Goal: Find specific page/section: Find specific page/section

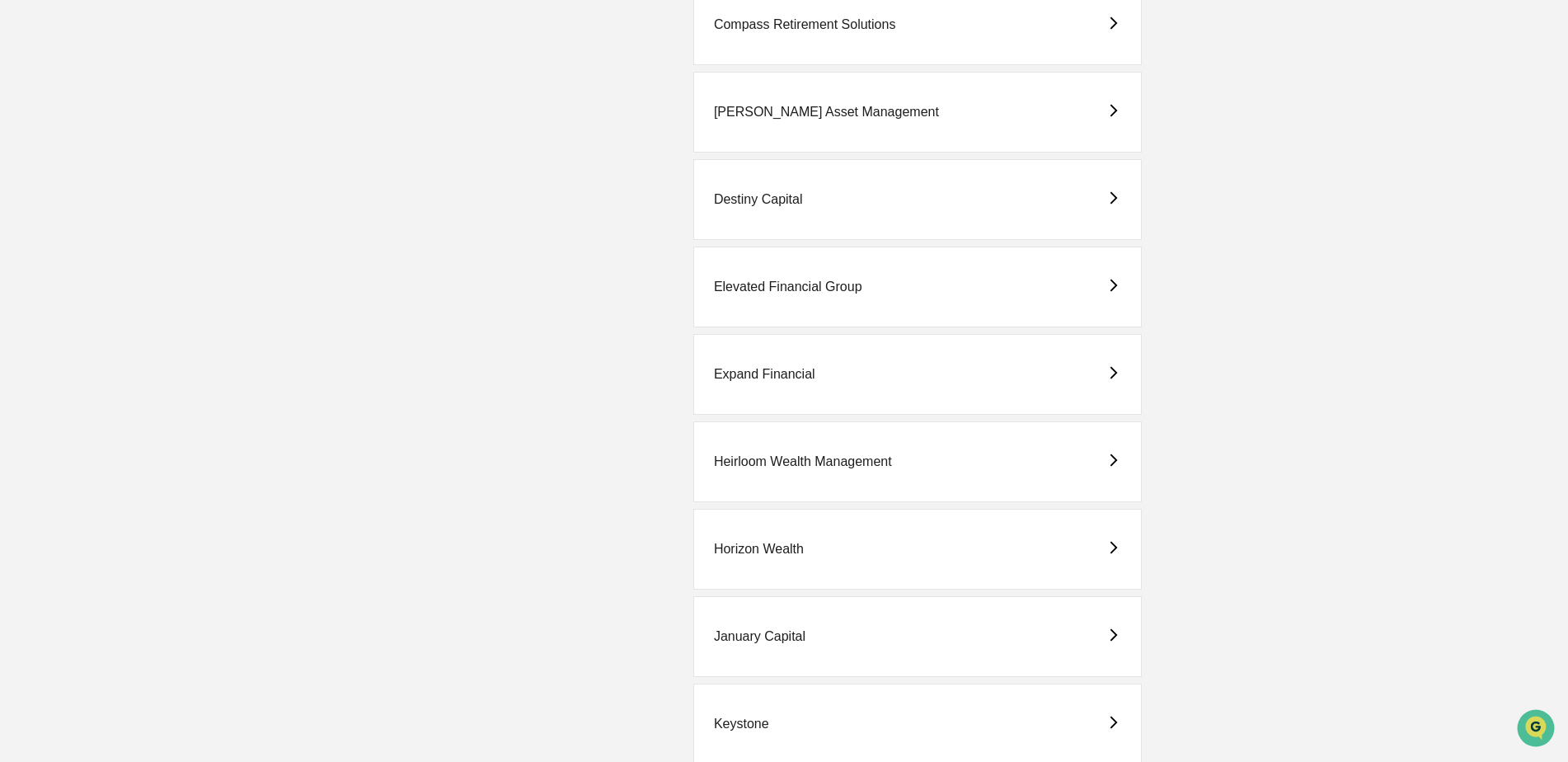
scroll to position [1073, 0]
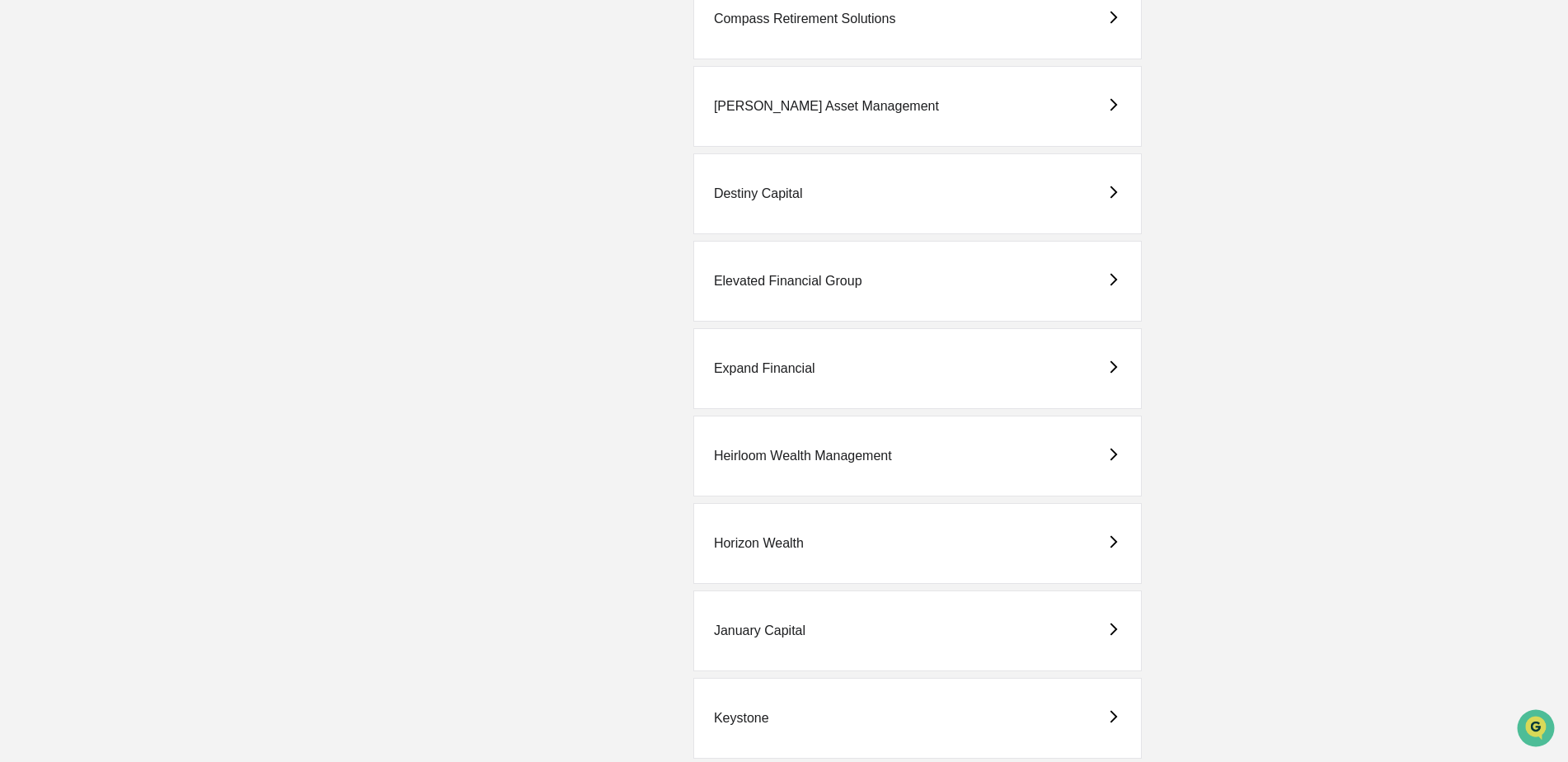
click at [783, 545] on div "Horizon Wealth" at bounding box center [758, 544] width 90 height 15
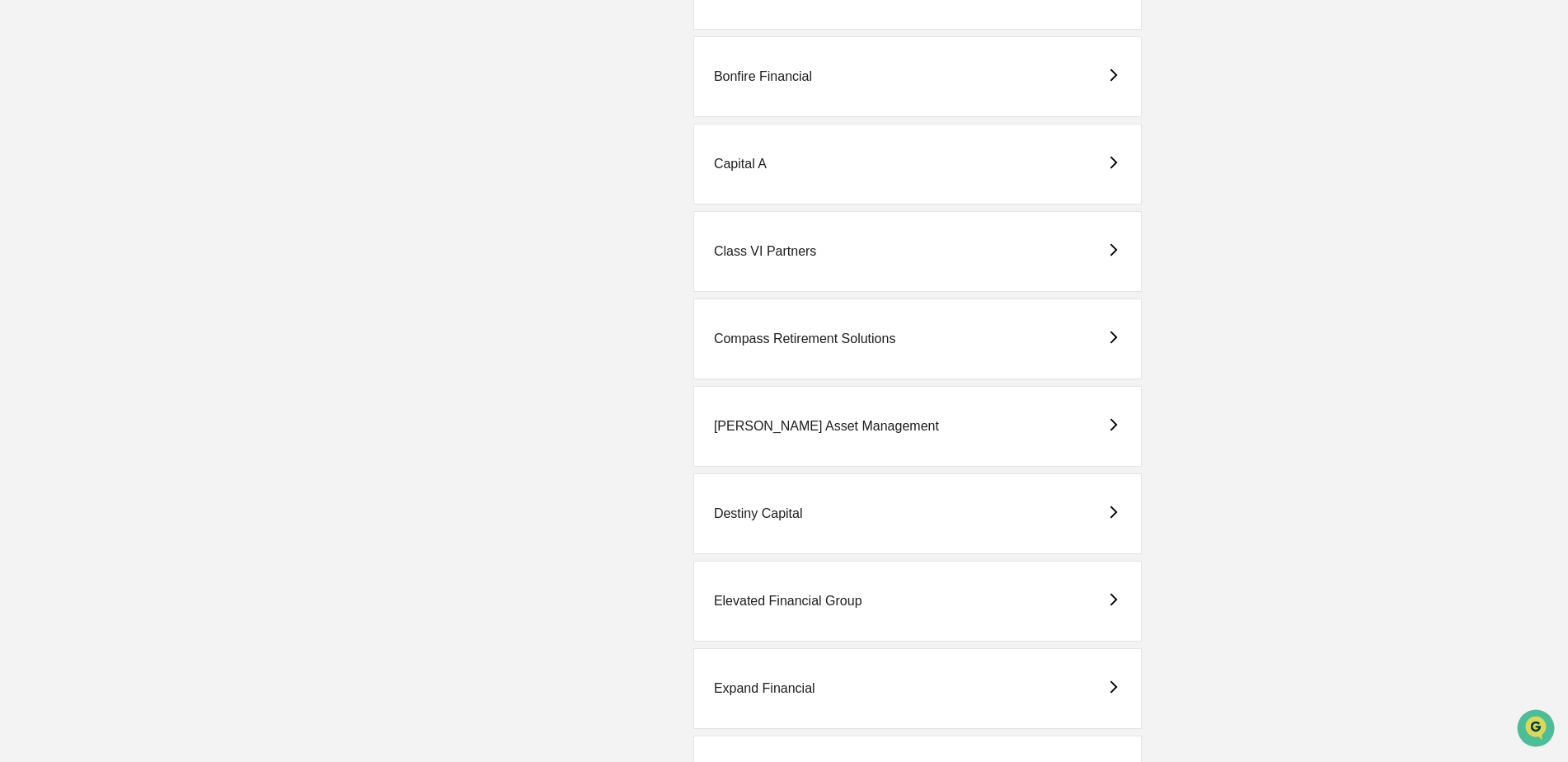
scroll to position [1155, 0]
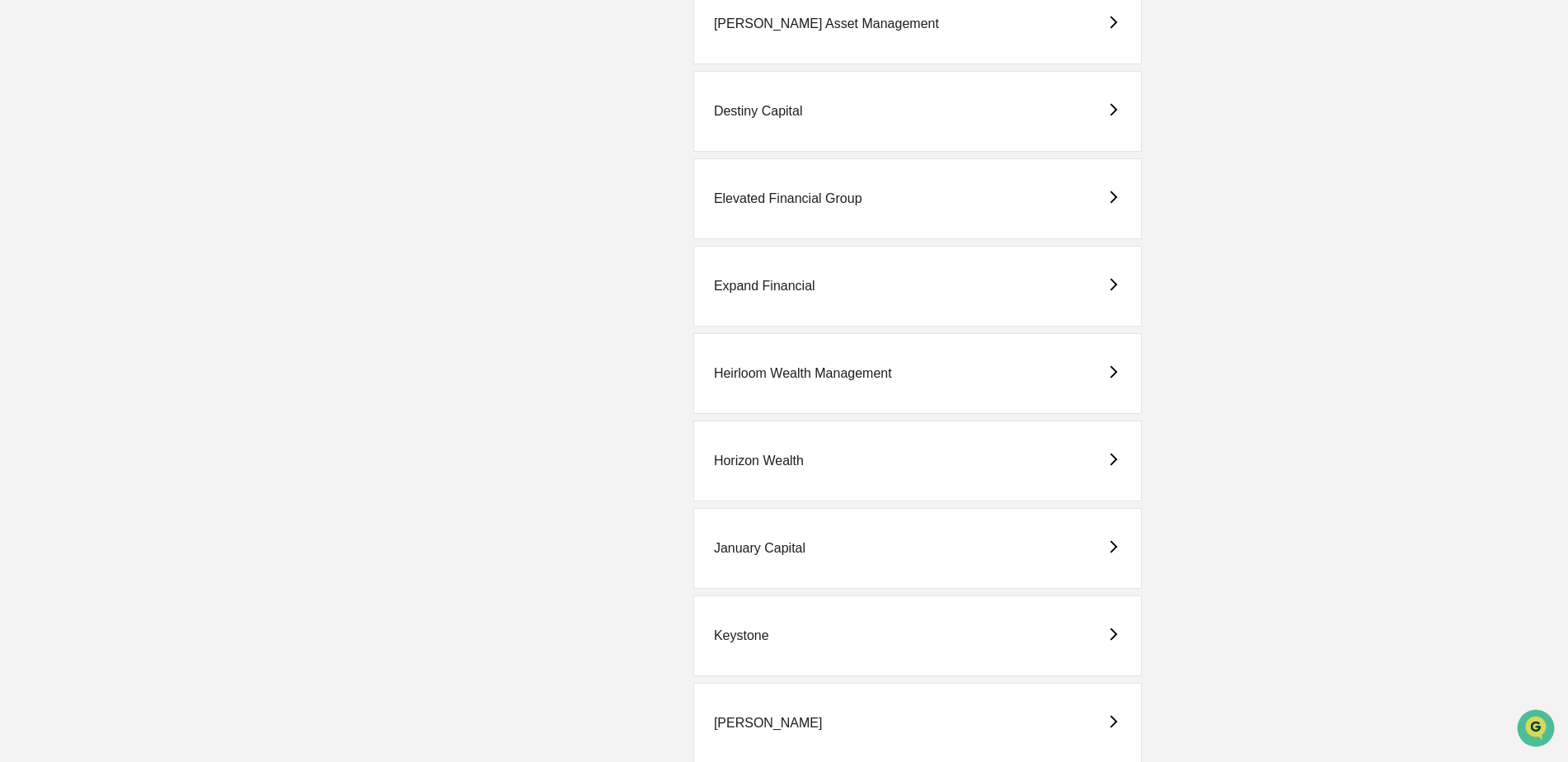
click at [779, 455] on div "Horizon Wealth" at bounding box center [758, 461] width 90 height 15
